Goal: Task Accomplishment & Management: Use online tool/utility

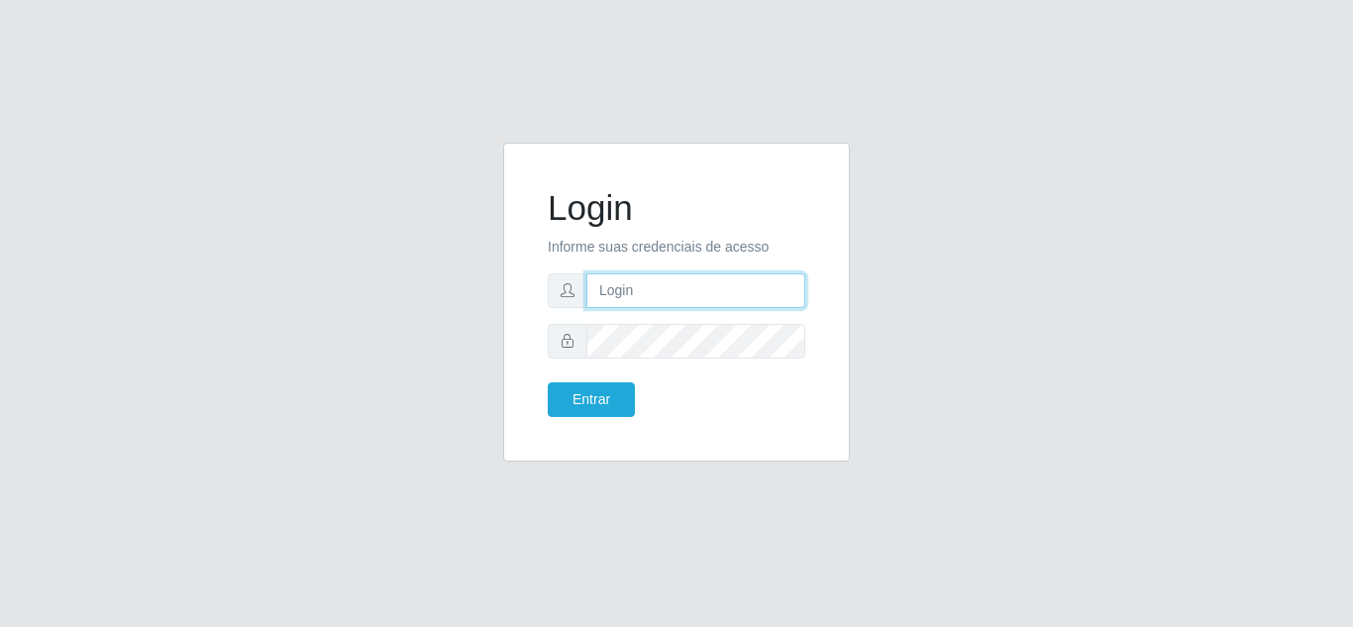
click at [641, 303] on input "text" at bounding box center [696, 290] width 219 height 35
drag, startPoint x: 613, startPoint y: 276, endPoint x: 605, endPoint y: 292, distance: 17.7
click at [614, 276] on input "text" at bounding box center [696, 290] width 219 height 35
type input "P"
type input "patriciarede@loja06"
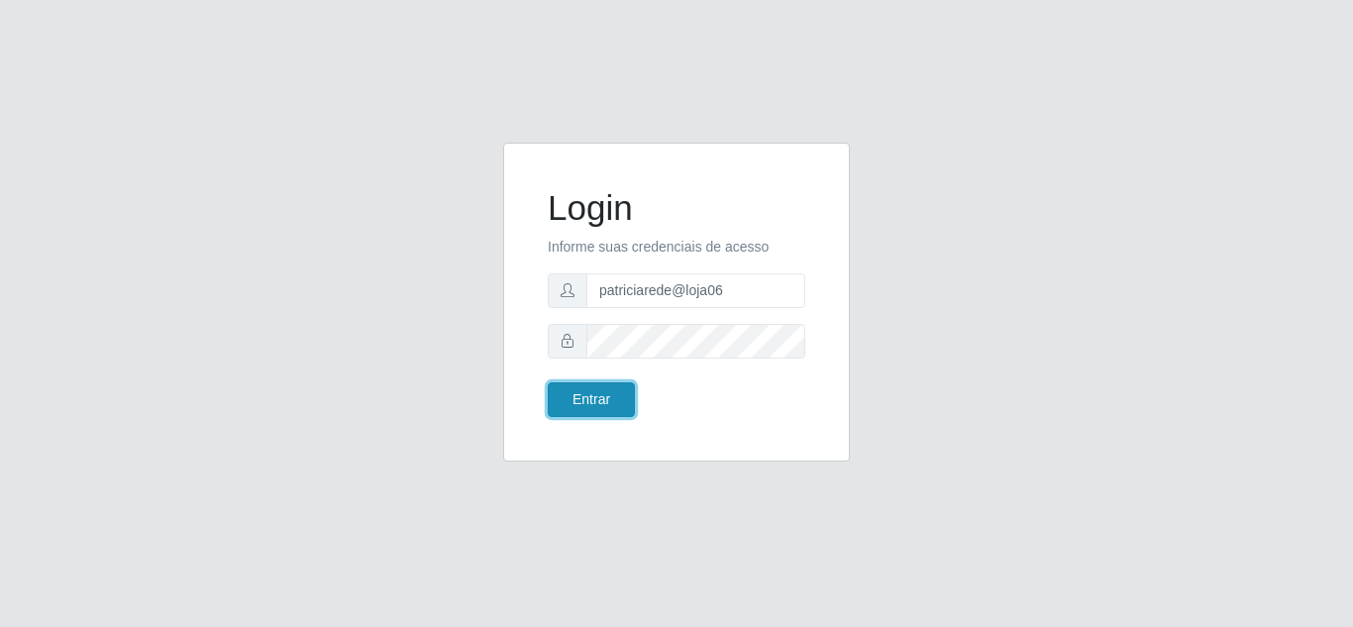
click at [592, 395] on button "Entrar" at bounding box center [591, 399] width 87 height 35
click at [612, 403] on button "Entrar" at bounding box center [591, 399] width 87 height 35
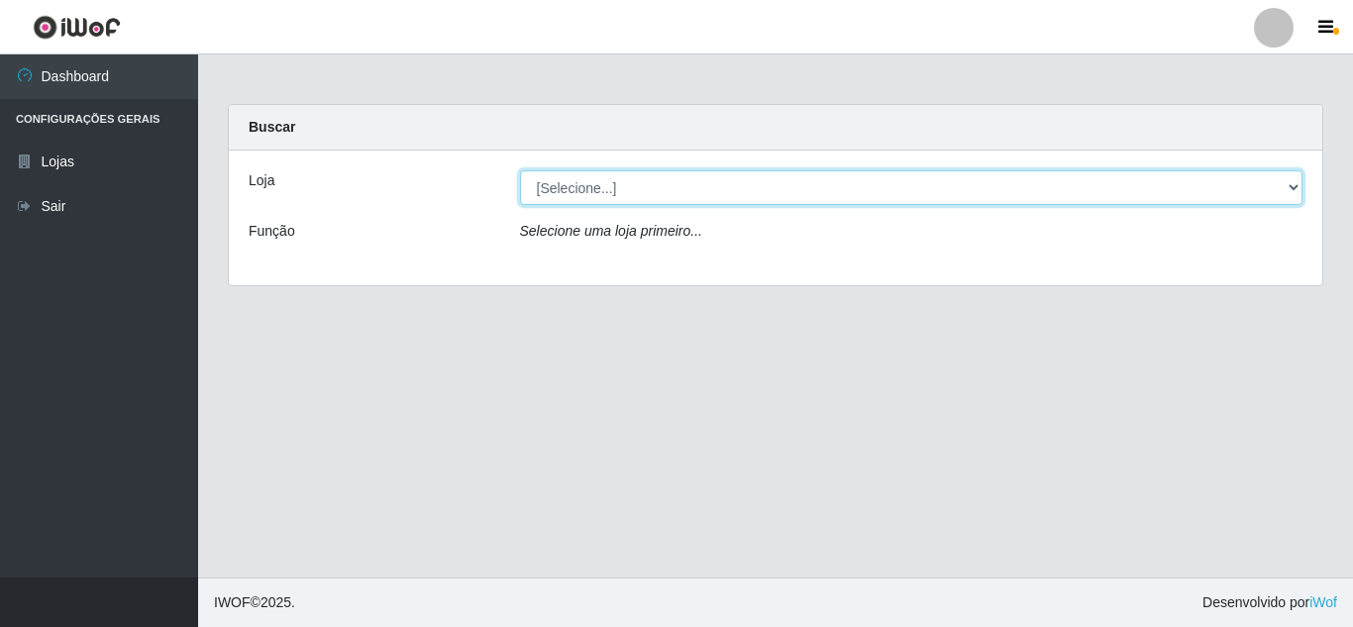
click at [536, 185] on select "[Selecione...] Rede Compras Supermercados - LOJA 6" at bounding box center [912, 187] width 784 height 35
select select "398"
click at [520, 170] on select "[Selecione...] Rede Compras Supermercados - LOJA 6" at bounding box center [912, 187] width 784 height 35
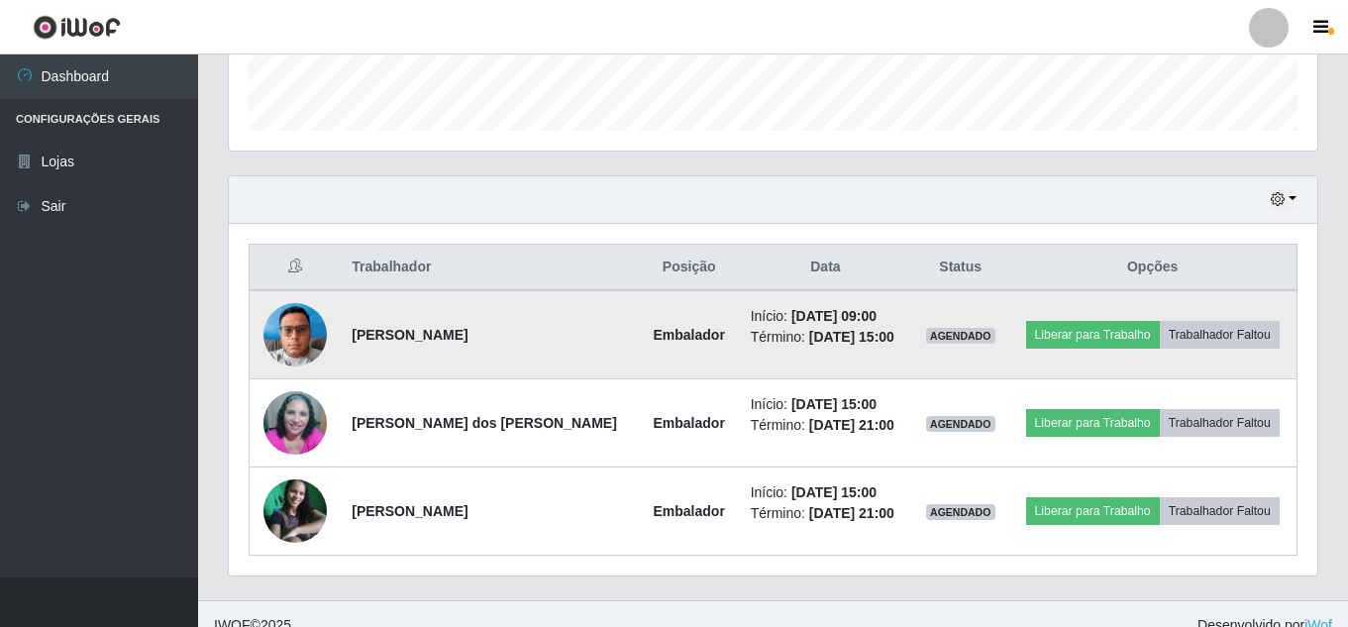
scroll to position [600, 0]
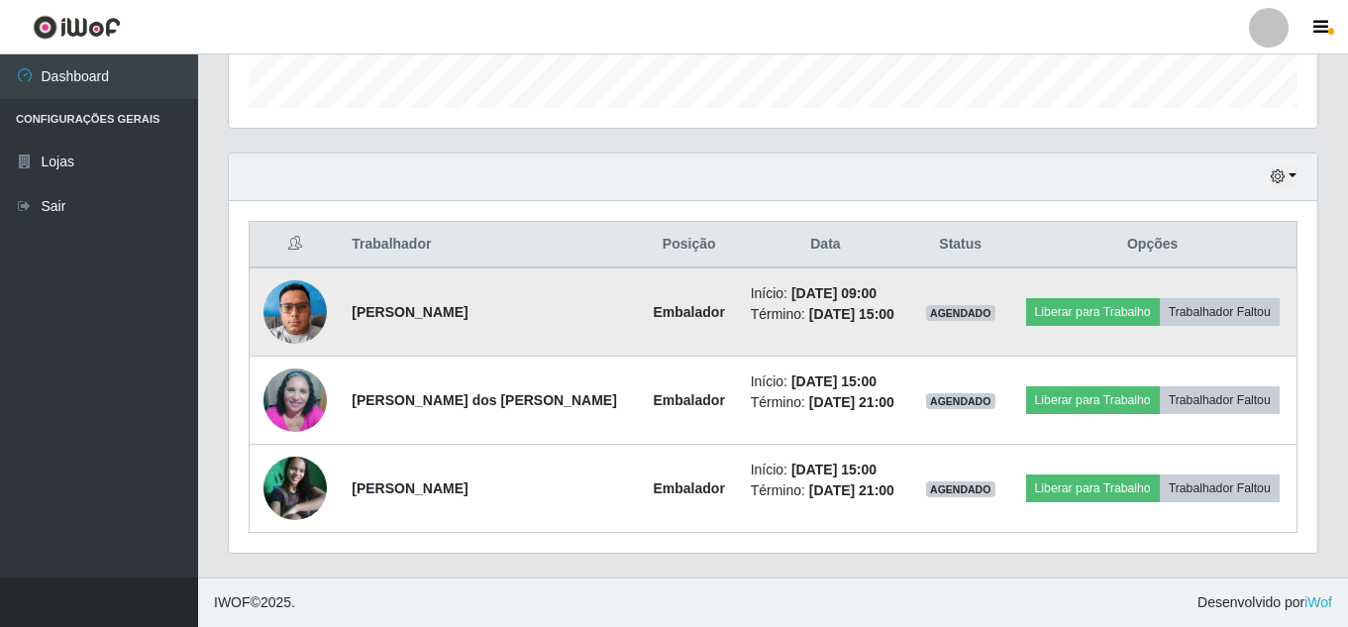
click at [297, 315] on img at bounding box center [295, 311] width 63 height 84
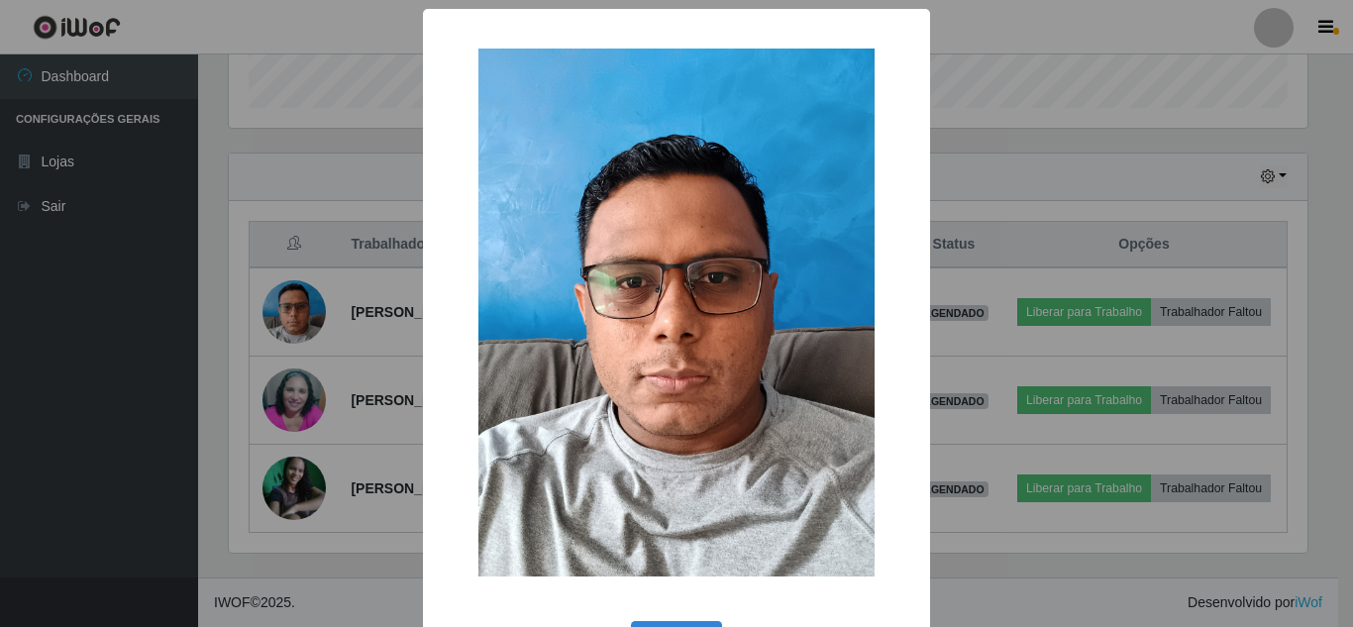
click at [333, 376] on div "× OK Cancel" at bounding box center [676, 313] width 1353 height 627
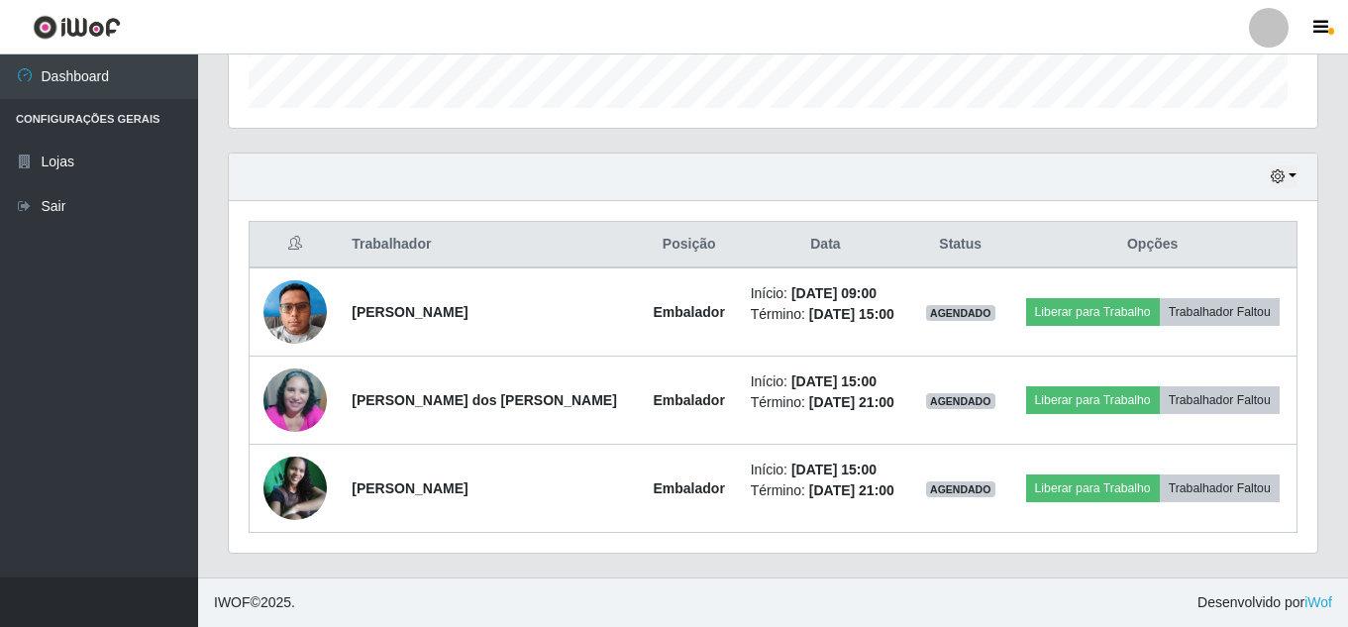
scroll to position [411, 1089]
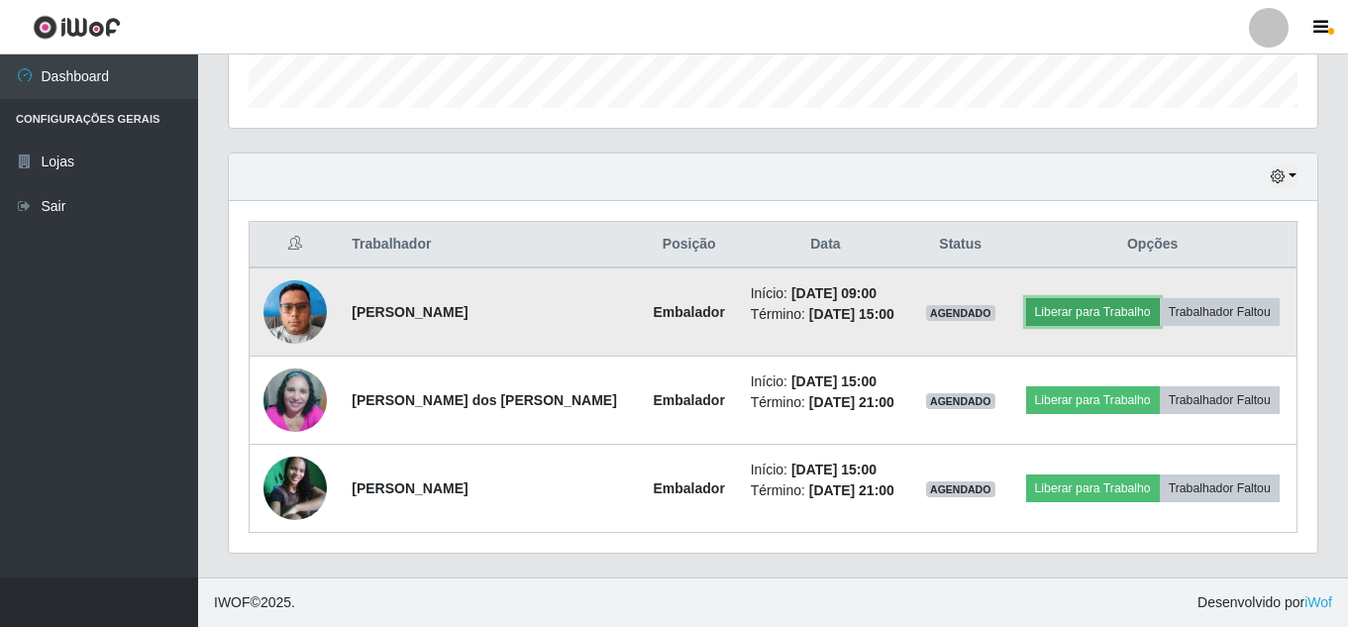
click at [1061, 310] on button "Liberar para Trabalho" at bounding box center [1093, 312] width 134 height 28
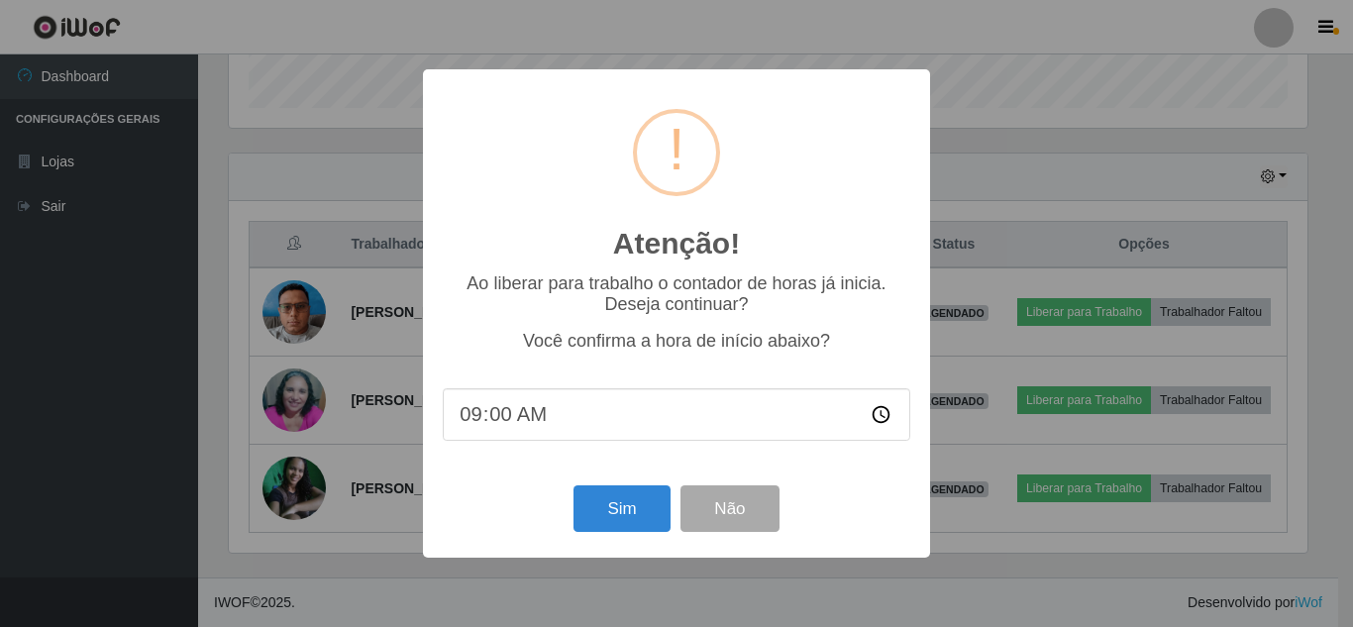
click at [503, 410] on input "09:00" at bounding box center [677, 414] width 468 height 53
click at [598, 510] on button "Sim" at bounding box center [622, 508] width 96 height 47
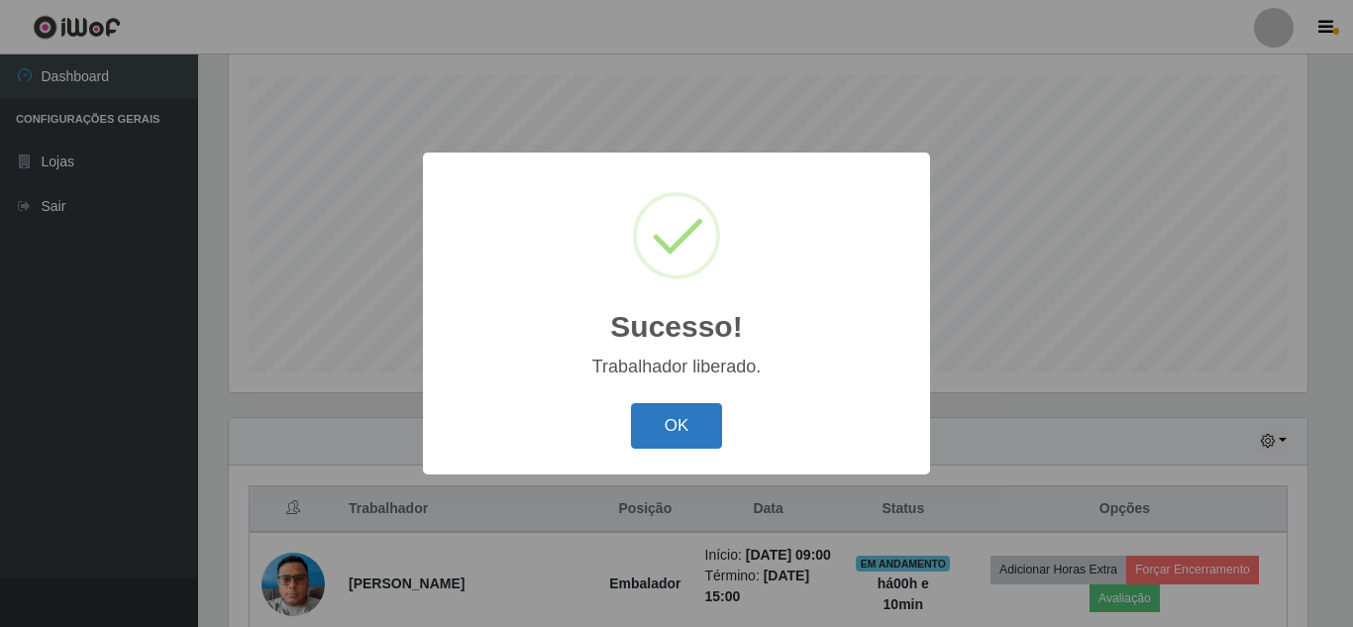
click at [692, 440] on button "OK" at bounding box center [677, 426] width 92 height 47
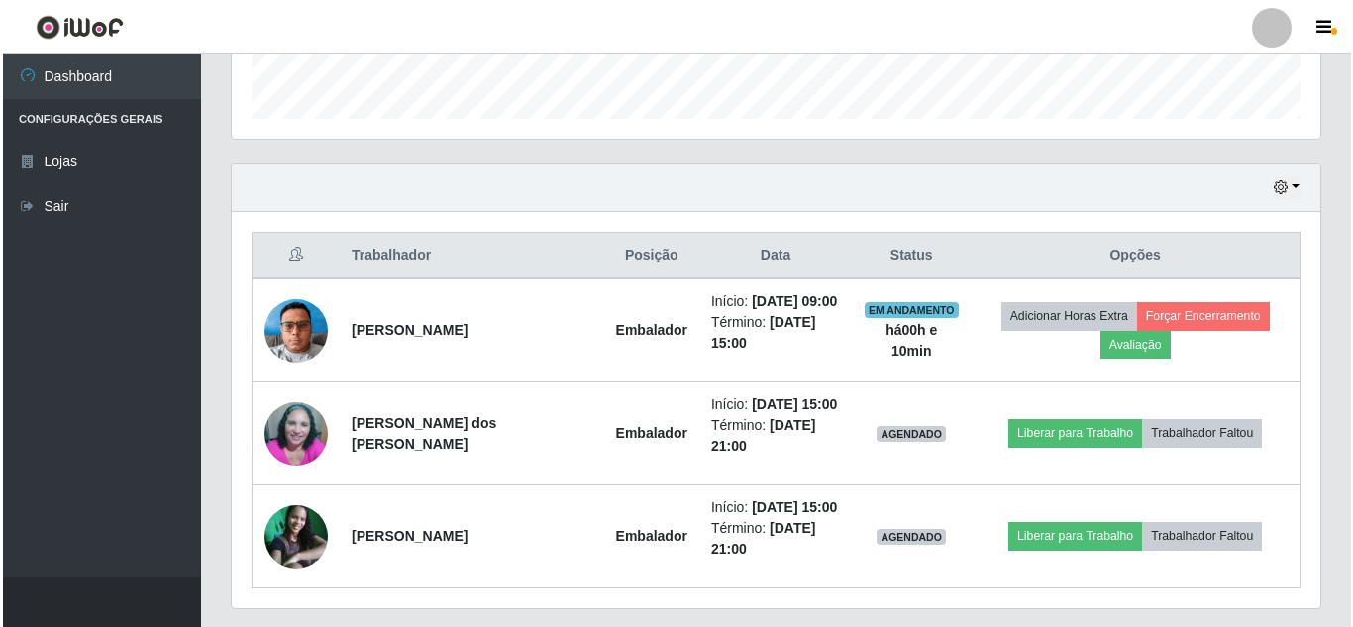
scroll to position [645, 0]
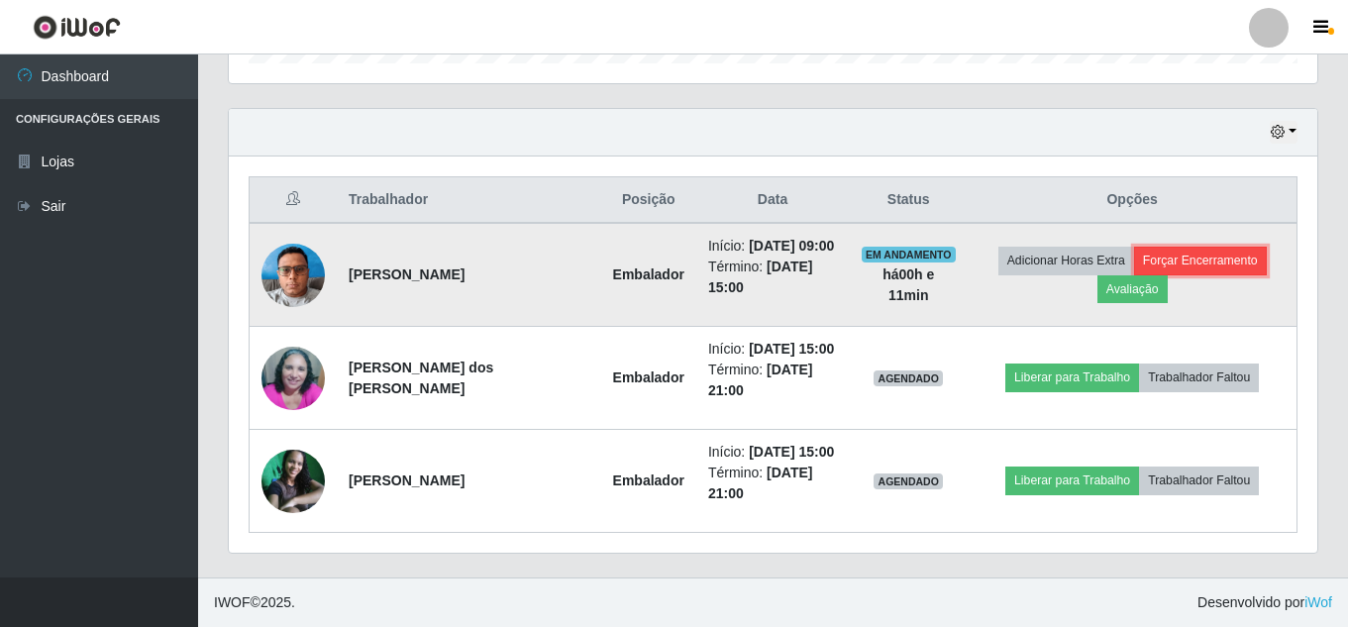
click at [1187, 254] on button "Forçar Encerramento" at bounding box center [1200, 261] width 133 height 28
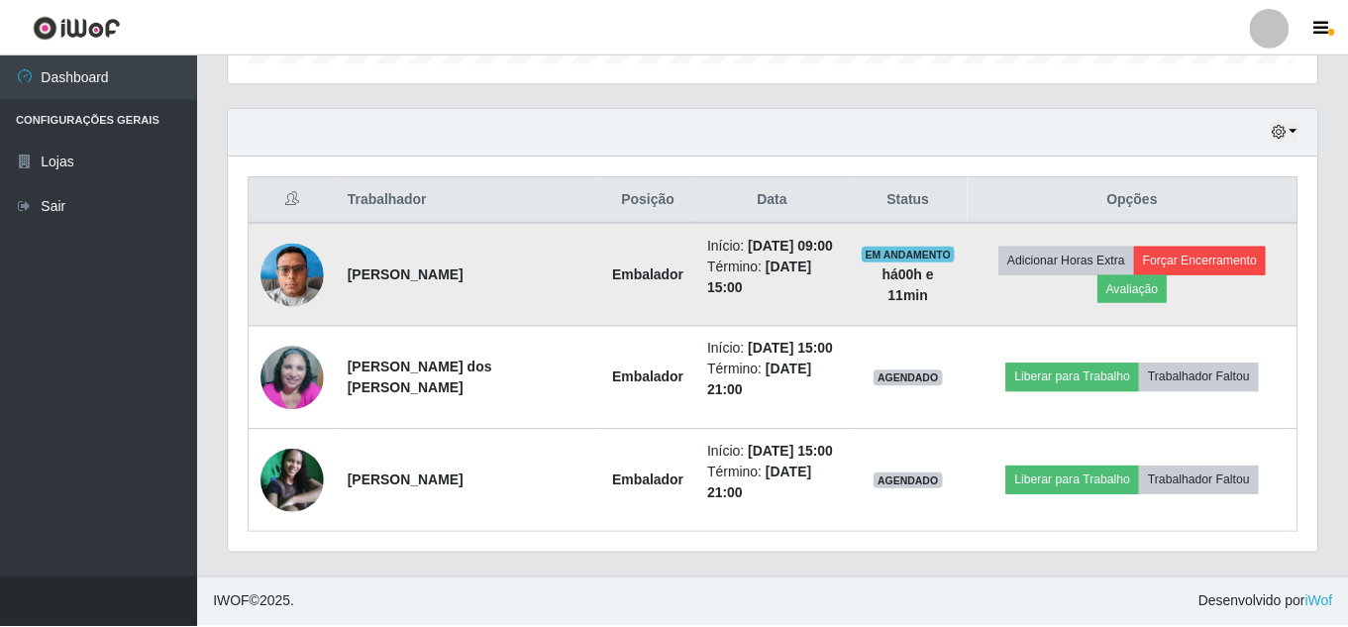
scroll to position [411, 1079]
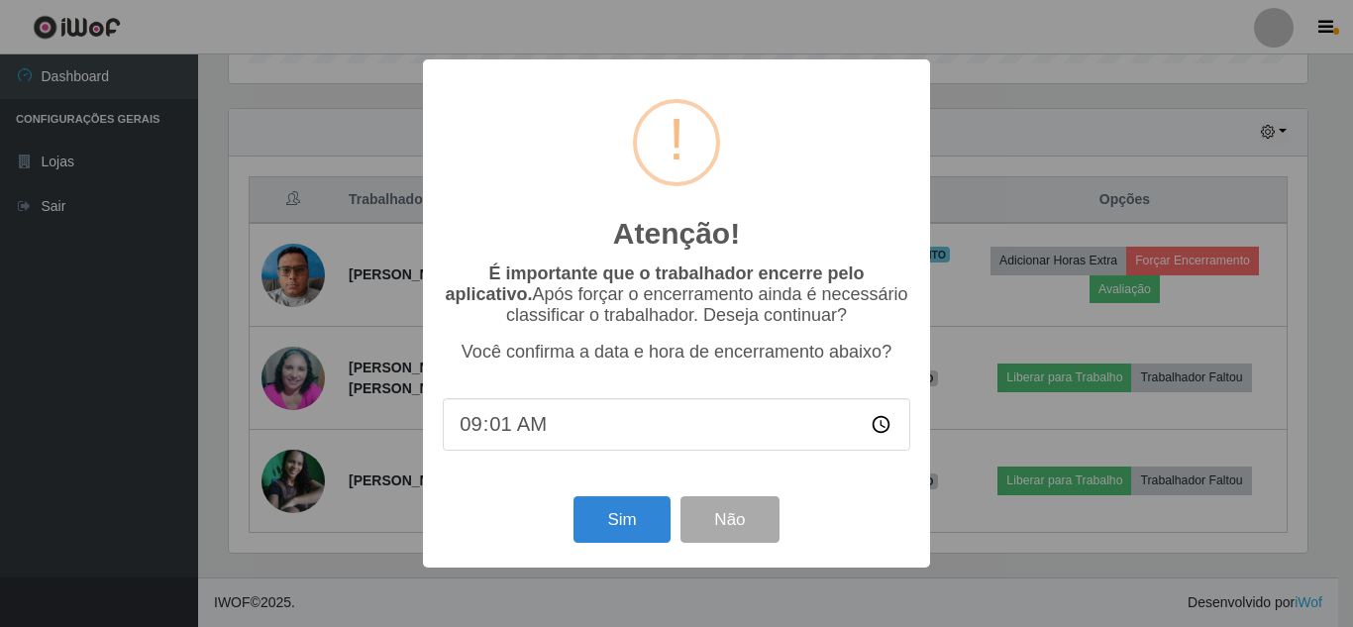
type input "09:11"
click at [622, 518] on button "Sim" at bounding box center [622, 519] width 96 height 47
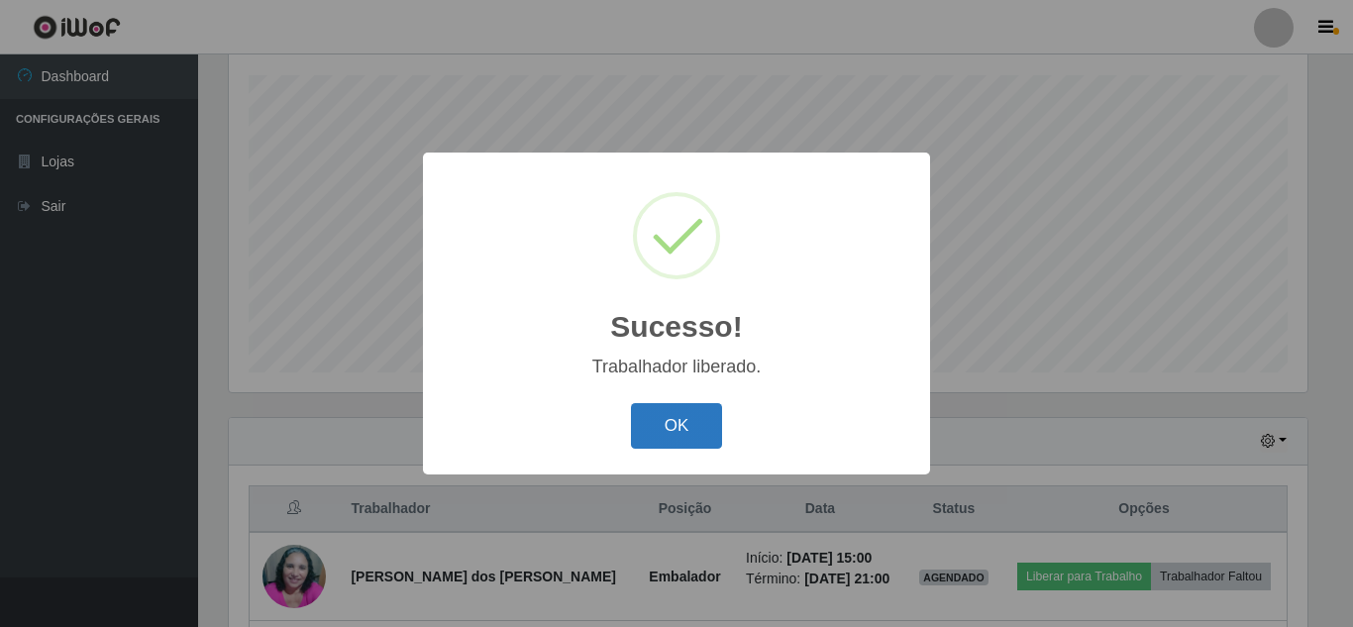
click at [671, 430] on button "OK" at bounding box center [677, 426] width 92 height 47
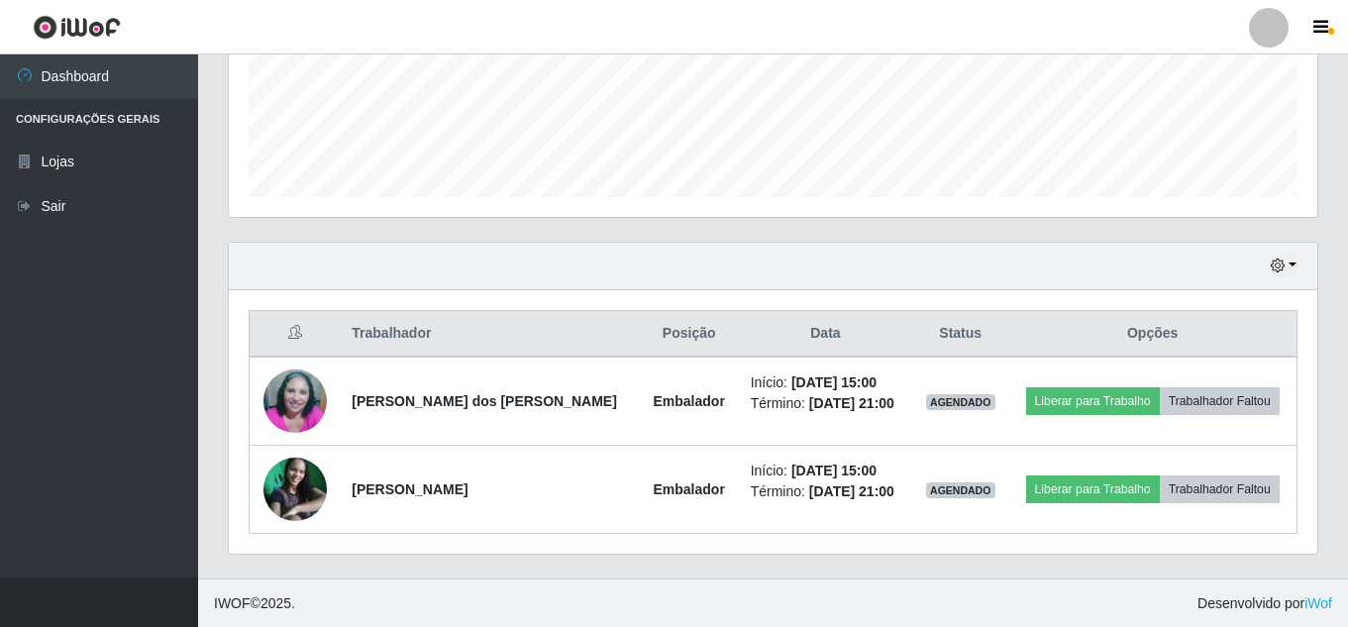
scroll to position [512, 0]
click at [1323, 25] on icon "button" at bounding box center [1321, 28] width 15 height 18
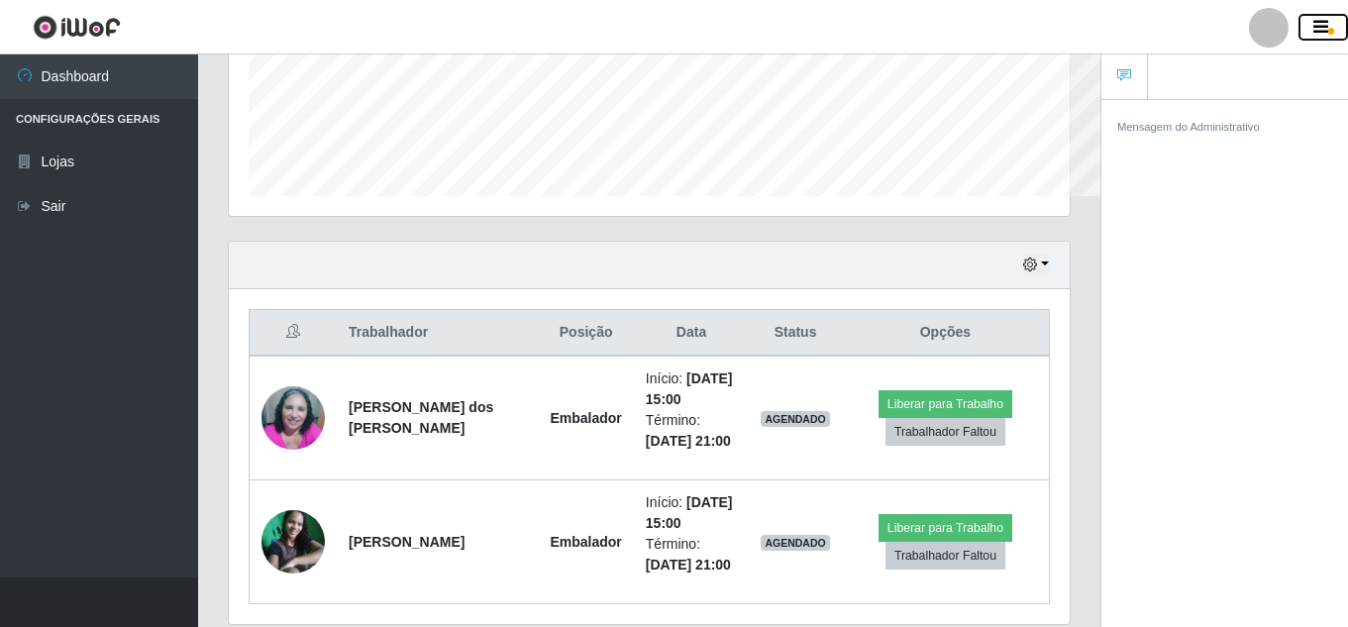
scroll to position [0, 0]
click at [1273, 35] on div at bounding box center [1269, 28] width 40 height 40
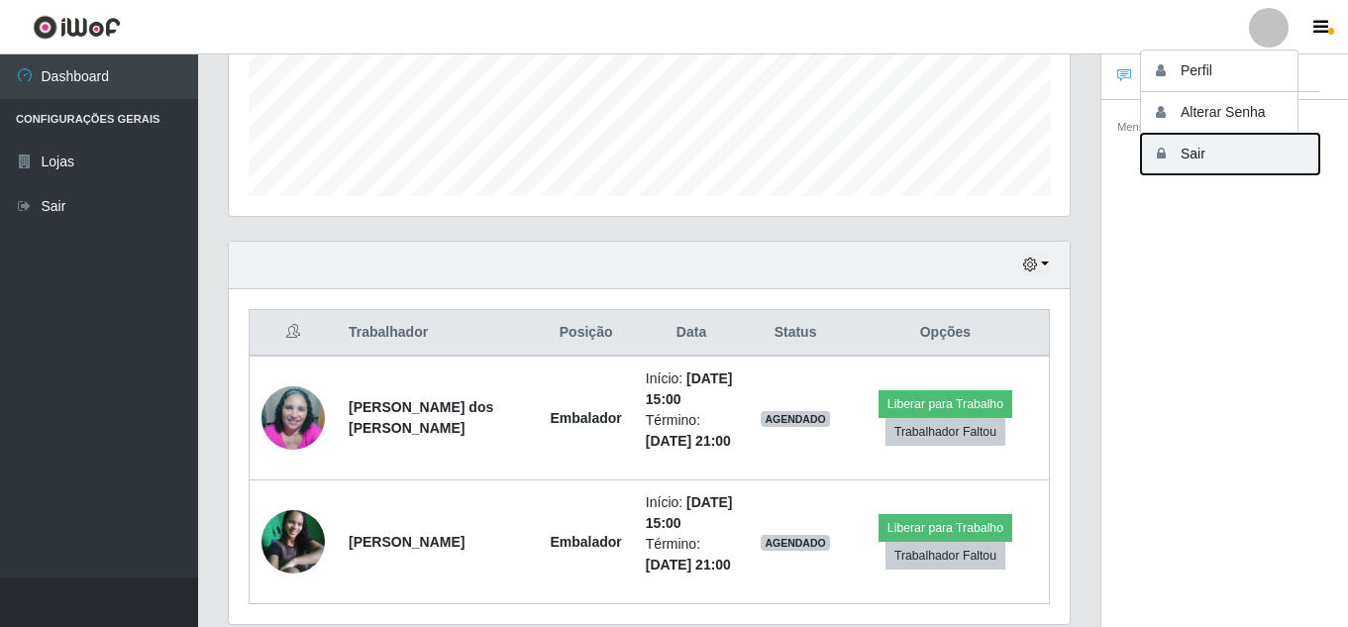
click at [1179, 152] on button "Sair" at bounding box center [1230, 154] width 178 height 41
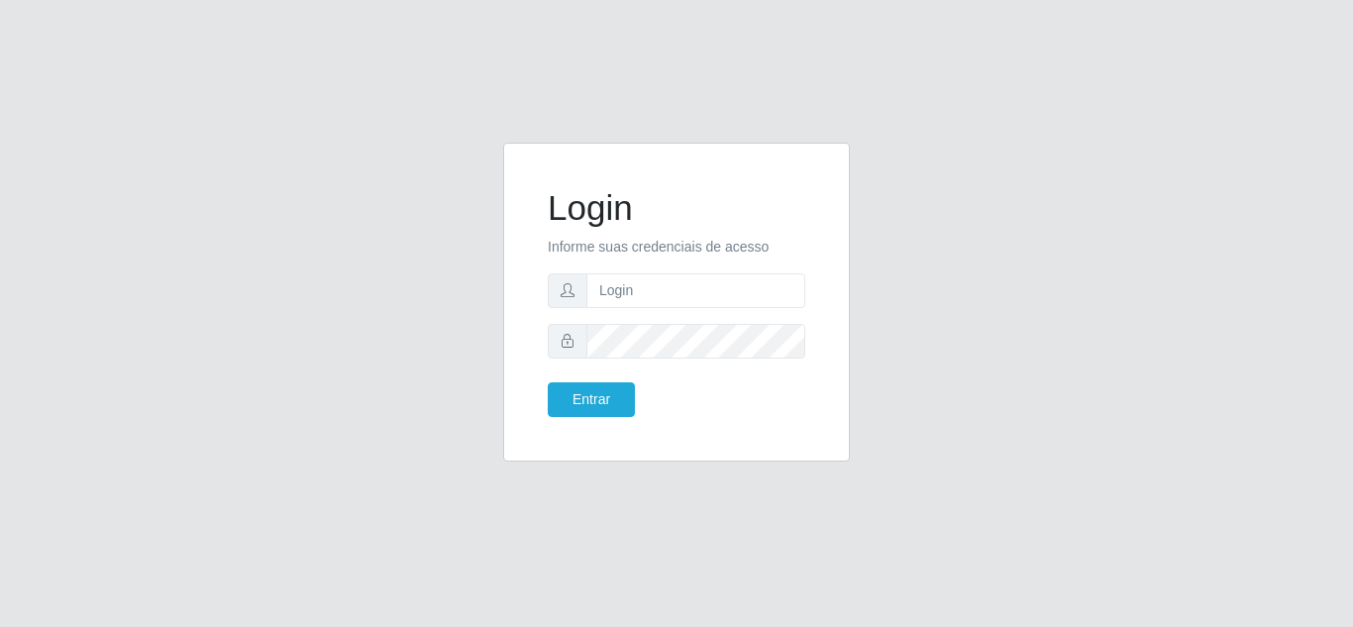
drag, startPoint x: 710, startPoint y: 271, endPoint x: 708, endPoint y: 281, distance: 10.1
click at [711, 272] on form "Login Informe suas credenciais de acesso Entrar" at bounding box center [677, 302] width 258 height 230
click at [708, 282] on input "text" at bounding box center [696, 290] width 219 height 35
